Goal: Contribute content: Add original content to the website for others to see

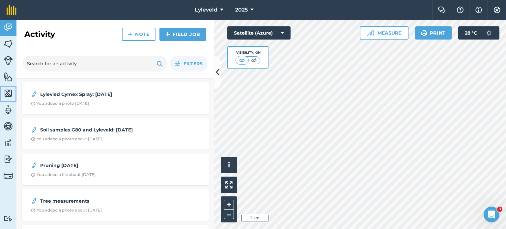
click at [9, 92] on img at bounding box center [8, 93] width 9 height 10
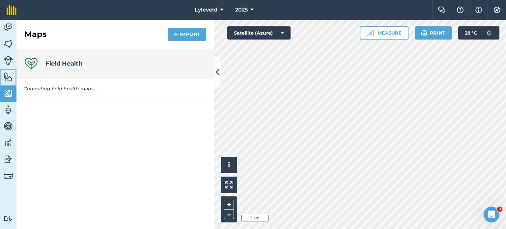
click at [7, 76] on img at bounding box center [8, 77] width 9 height 10
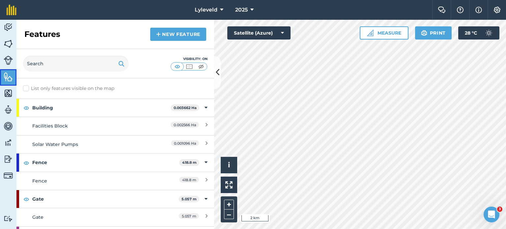
click at [7, 76] on img at bounding box center [8, 77] width 9 height 10
click at [8, 61] on img at bounding box center [8, 60] width 9 height 9
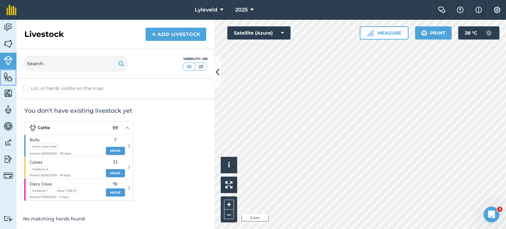
click at [9, 78] on img at bounding box center [8, 77] width 9 height 10
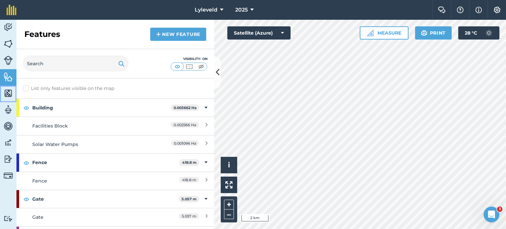
click at [10, 92] on img at bounding box center [8, 93] width 9 height 10
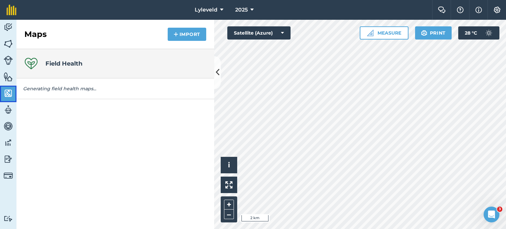
click at [10, 92] on img at bounding box center [8, 93] width 9 height 10
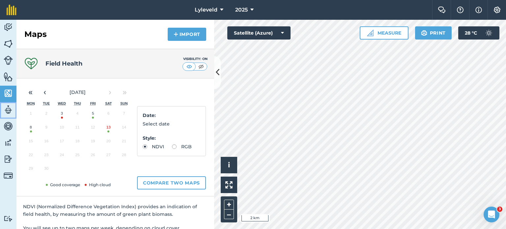
click at [10, 111] on img at bounding box center [8, 110] width 9 height 10
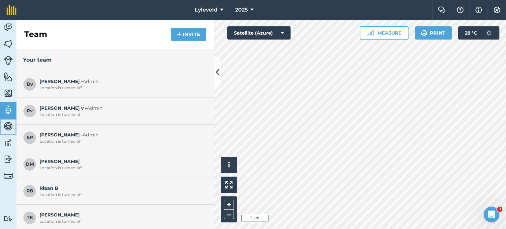
click at [10, 127] on img at bounding box center [8, 126] width 9 height 10
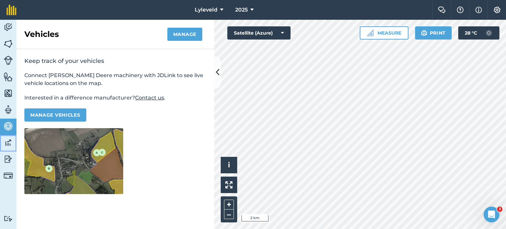
click at [8, 143] on img at bounding box center [8, 143] width 9 height 10
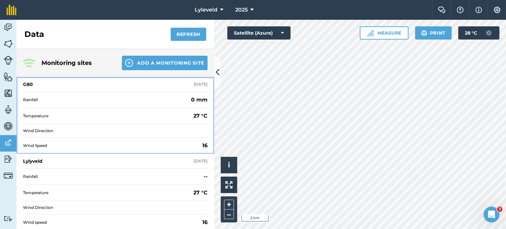
click at [29, 83] on div "G80" at bounding box center [28, 84] width 10 height 7
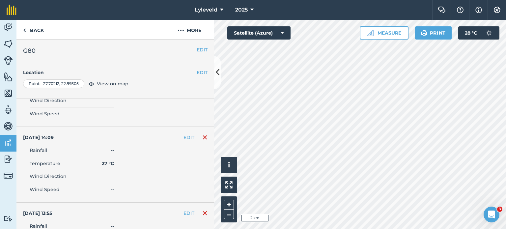
scroll to position [2866, 0]
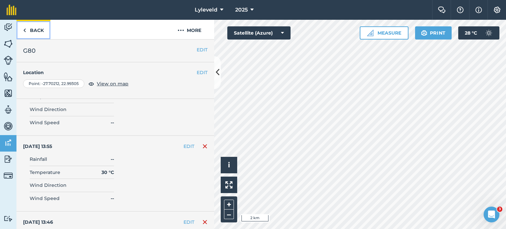
click at [25, 29] on img at bounding box center [24, 30] width 3 height 8
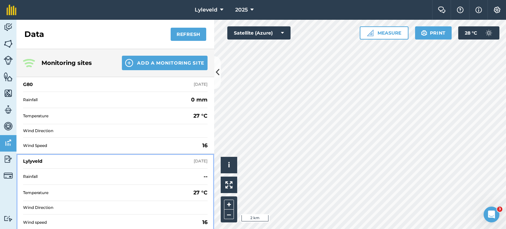
click at [32, 163] on div "Lylyveld" at bounding box center [32, 161] width 19 height 7
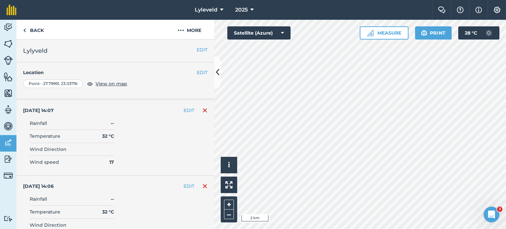
scroll to position [1958, 0]
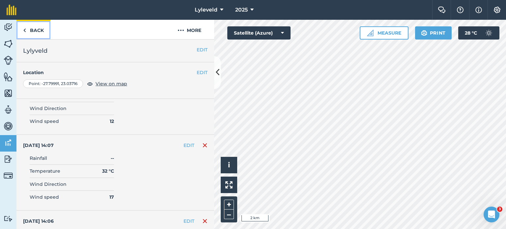
click at [24, 30] on img at bounding box center [24, 30] width 3 height 8
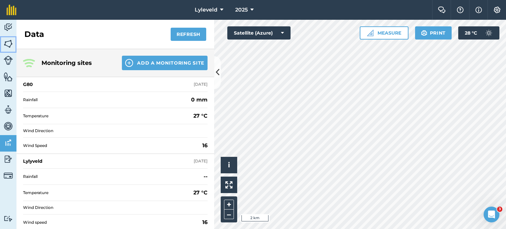
click at [9, 43] on img at bounding box center [8, 44] width 9 height 10
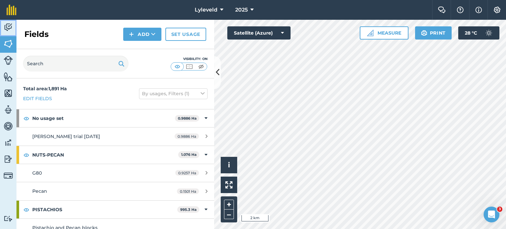
click at [10, 26] on img at bounding box center [8, 27] width 9 height 10
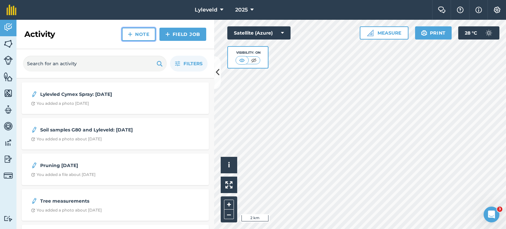
click at [141, 34] on link "Note" at bounding box center [139, 34] width 34 height 13
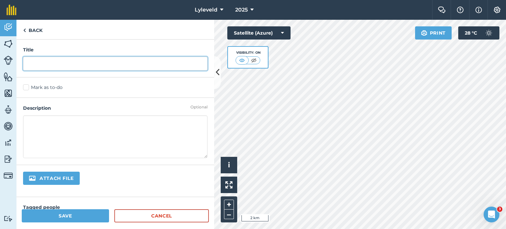
click at [47, 63] on input "text" at bounding box center [115, 64] width 184 height 14
click at [90, 63] on input "HAnd soil moist test at lyleveld" at bounding box center [115, 64] width 184 height 14
click at [35, 62] on input "HAnd soil moist test at [GEOGRAPHIC_DATA]" at bounding box center [115, 64] width 184 height 14
type input "Hand soil moist test at [GEOGRAPHIC_DATA]"
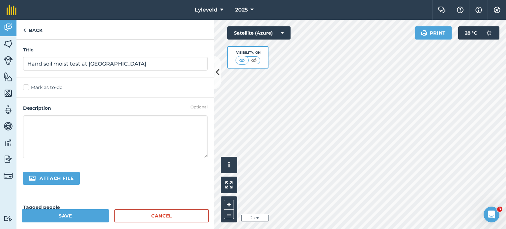
click at [40, 124] on textarea at bounding box center [115, 136] width 184 height 43
click at [31, 121] on textarea at bounding box center [115, 136] width 184 height 43
drag, startPoint x: 65, startPoint y: 123, endPoint x: 60, endPoint y: 123, distance: 4.9
click at [60, 123] on textarea "[DATE]: wsa done to check moist of soil before irrigation" at bounding box center [115, 136] width 184 height 43
click at [172, 124] on textarea "[DATE]: was done to check moist of soil before irrigation" at bounding box center [115, 136] width 184 height 43
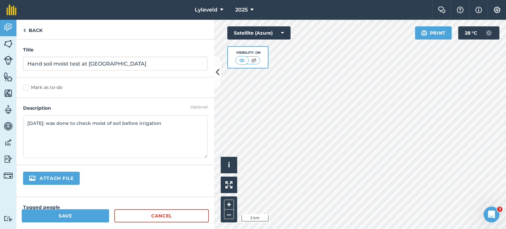
scroll to position [33, 0]
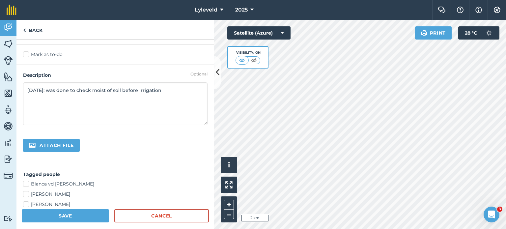
type textarea "[DATE]: was done to check moist of soil before irrigation"
click at [70, 214] on button "Save" at bounding box center [65, 215] width 87 height 13
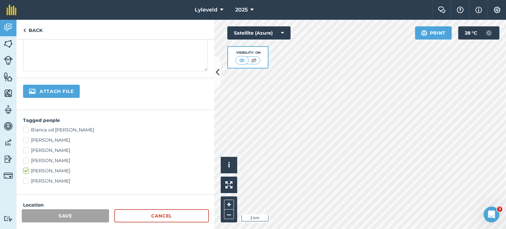
scroll to position [132, 0]
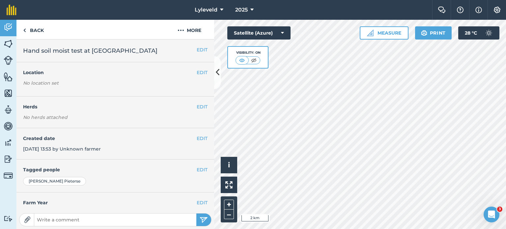
scroll to position [53, 0]
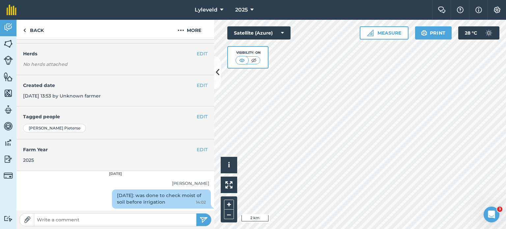
click at [27, 221] on img at bounding box center [27, 219] width 7 height 7
type input "C:\fakepath\IMG-20250905-WA0027[1].jpg"
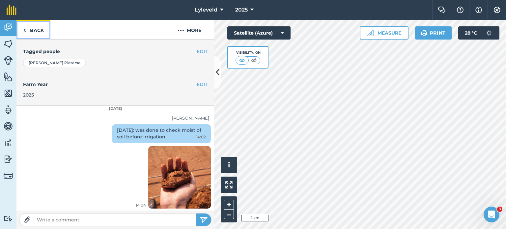
click at [26, 31] on link "Back" at bounding box center [33, 29] width 34 height 19
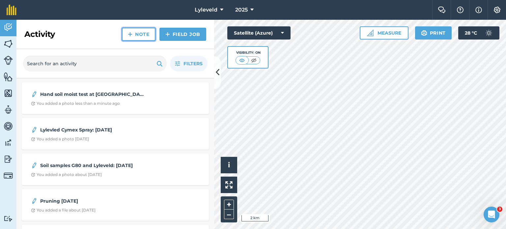
click at [146, 34] on link "Note" at bounding box center [139, 34] width 34 height 13
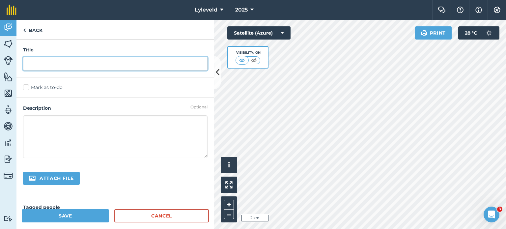
click at [36, 61] on input "text" at bounding box center [115, 64] width 184 height 14
type input "G80 Cymex spray"
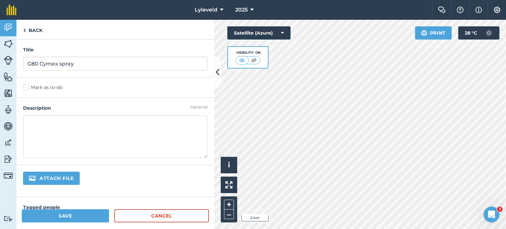
click at [37, 130] on textarea at bounding box center [115, 136] width 184 height 43
click at [62, 129] on textarea at bounding box center [115, 136] width 184 height 43
drag, startPoint x: 27, startPoint y: 122, endPoint x: 70, endPoint y: 124, distance: 42.2
click at [69, 124] on textarea "[DATE]" at bounding box center [115, 136] width 184 height 43
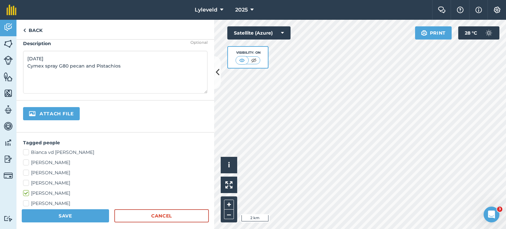
scroll to position [66, 0]
type textarea "[DATE] Cymex spray G80 pecan and Pistachios"
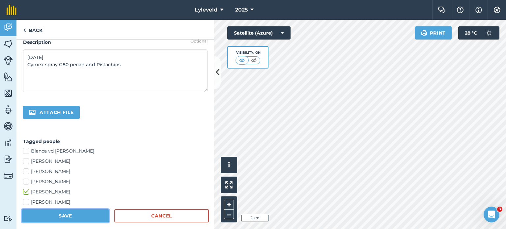
click at [78, 217] on button "Save" at bounding box center [65, 215] width 87 height 13
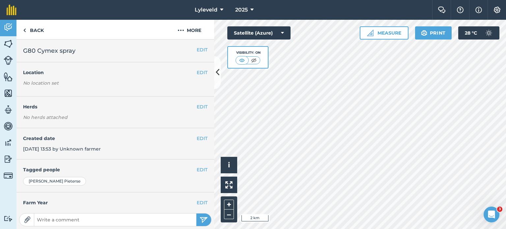
click at [29, 220] on img at bounding box center [27, 219] width 7 height 7
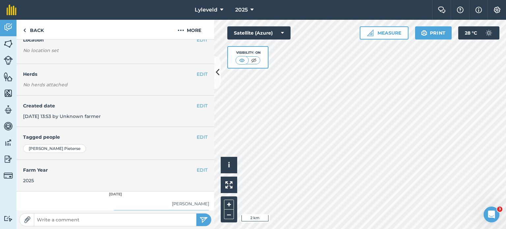
scroll to position [60, 0]
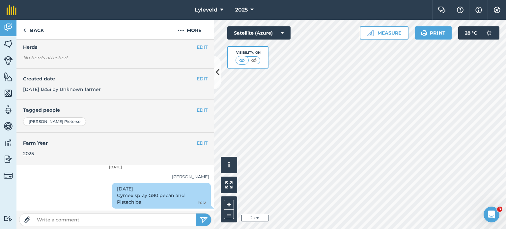
click at [25, 217] on img at bounding box center [27, 219] width 7 height 7
type input "C:\fakepath\IMG-20250908-WA0060.jpg"
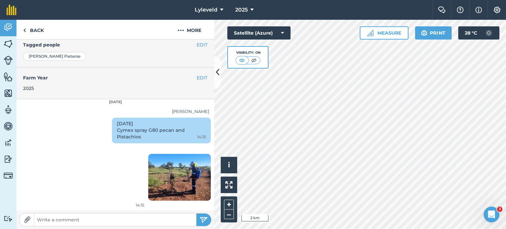
click at [29, 220] on img at bounding box center [27, 219] width 7 height 7
type input "C:\fakepath\IMG-20250908-WA0062.jpg"
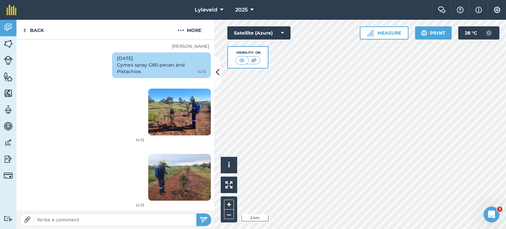
click at [28, 220] on img at bounding box center [27, 219] width 7 height 7
type input "C:\fakepath\IMG-20250908-WA0050.jpg"
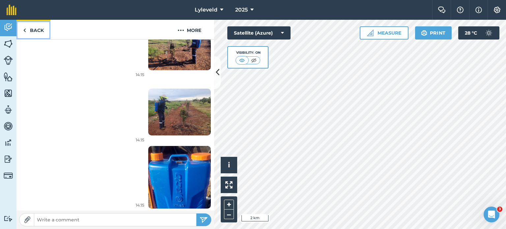
click at [26, 29] on link "Back" at bounding box center [33, 29] width 34 height 19
